Goal: Information Seeking & Learning: Learn about a topic

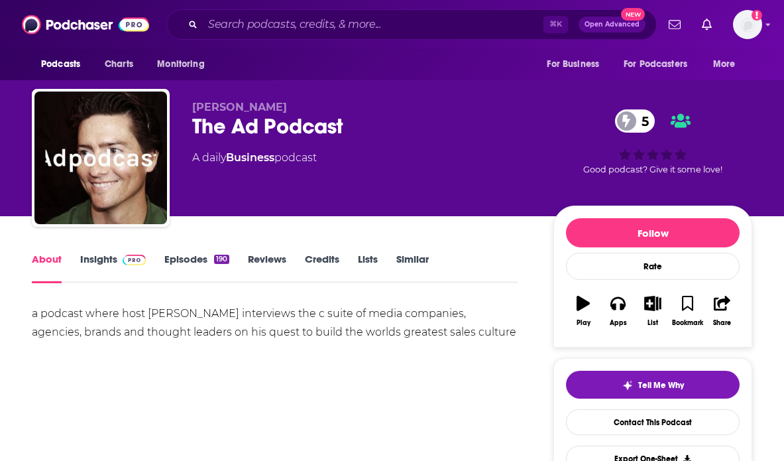
click at [180, 268] on link "Episodes 190" at bounding box center [196, 267] width 65 height 30
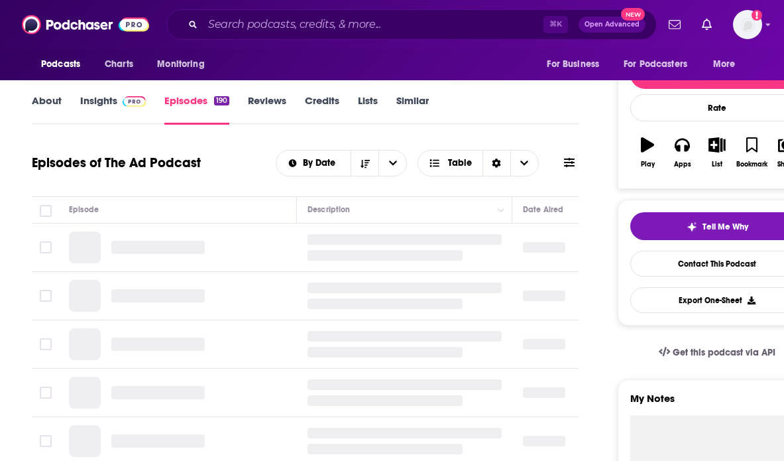
scroll to position [173, 0]
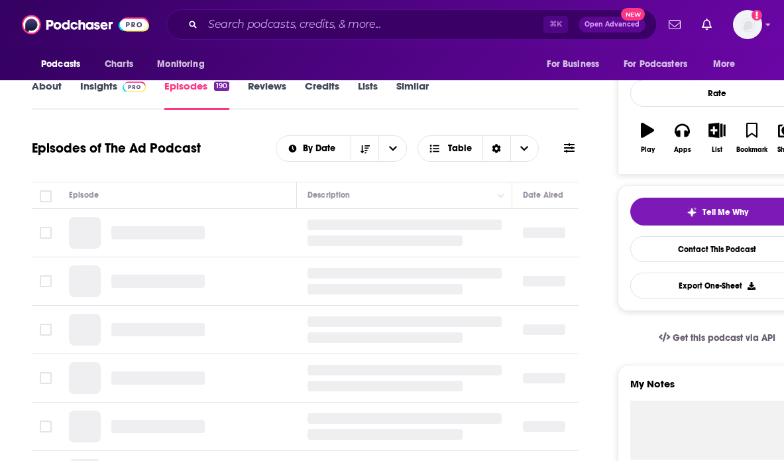
click at [100, 87] on link "Insights" at bounding box center [113, 95] width 66 height 30
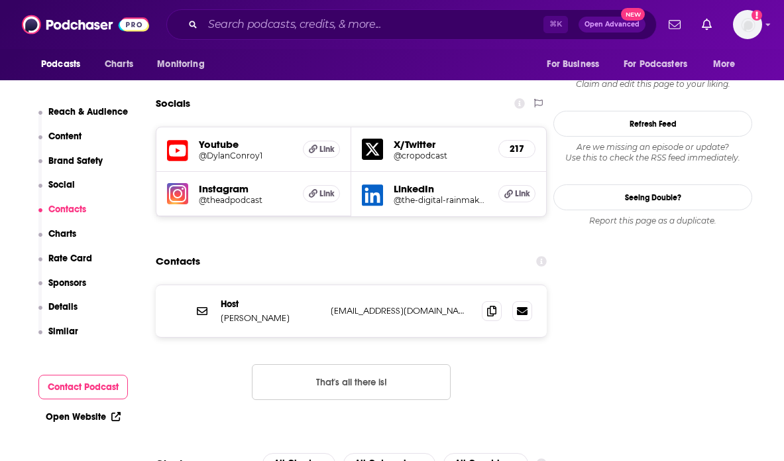
scroll to position [1251, 0]
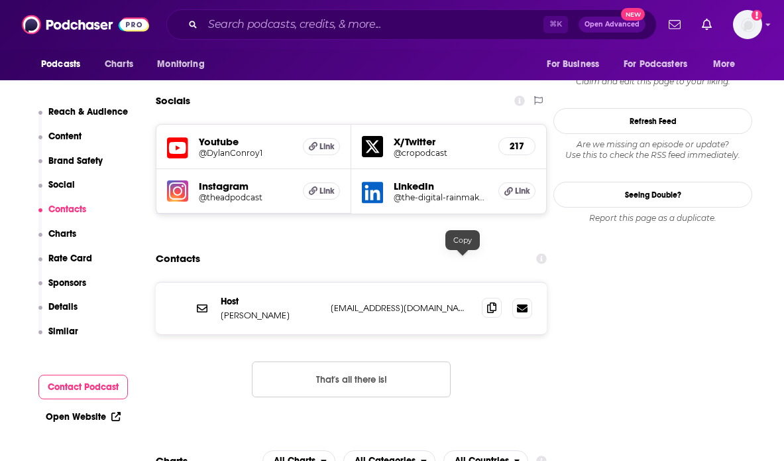
click at [482, 298] on span at bounding box center [492, 308] width 20 height 20
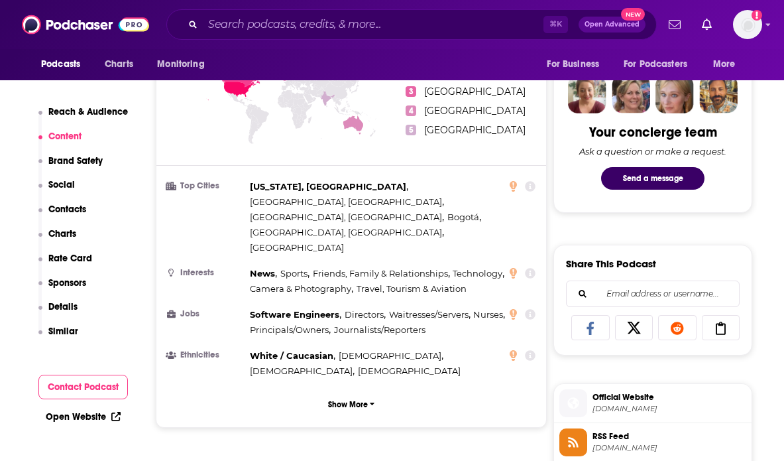
scroll to position [637, 0]
